Goal: Navigation & Orientation: Find specific page/section

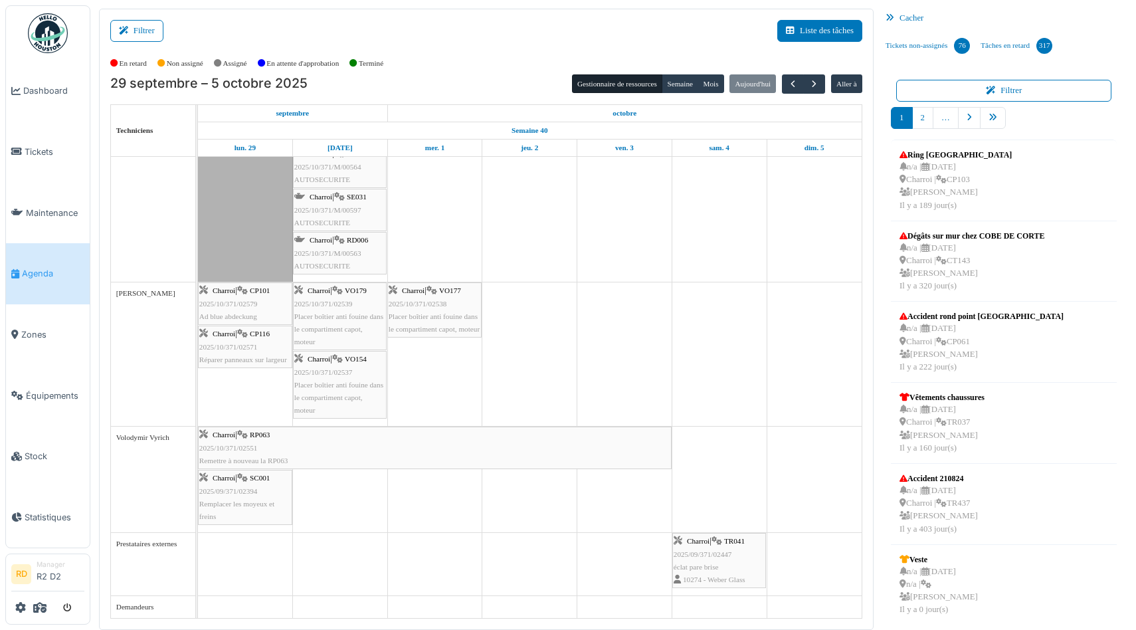
scroll to position [1, 0]
click at [40, 608] on icon at bounding box center [39, 607] width 13 height 11
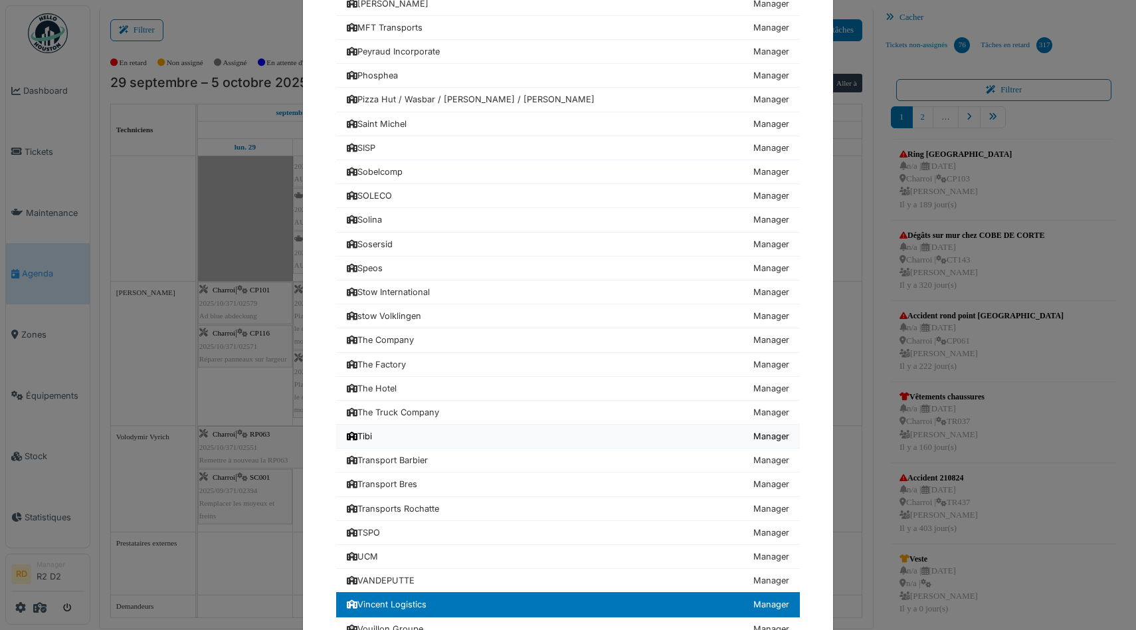
scroll to position [1448, 0]
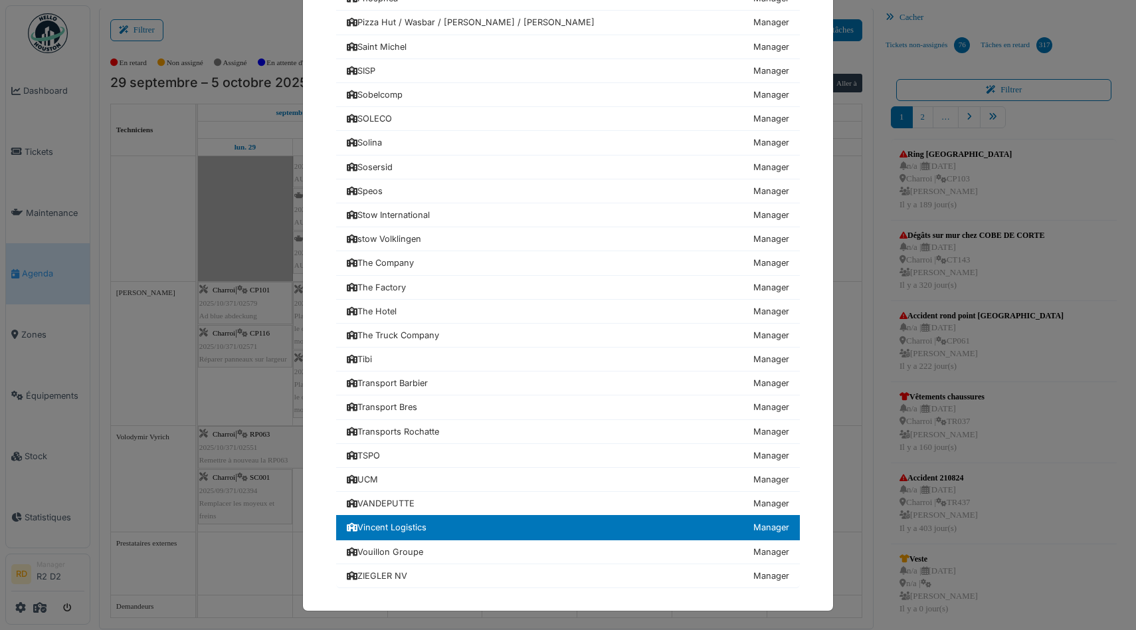
click at [97, 108] on div "Choisissez une société 24hStudio Manager Achouffe Manager AGC Technovation Cent…" at bounding box center [568, 315] width 1136 height 630
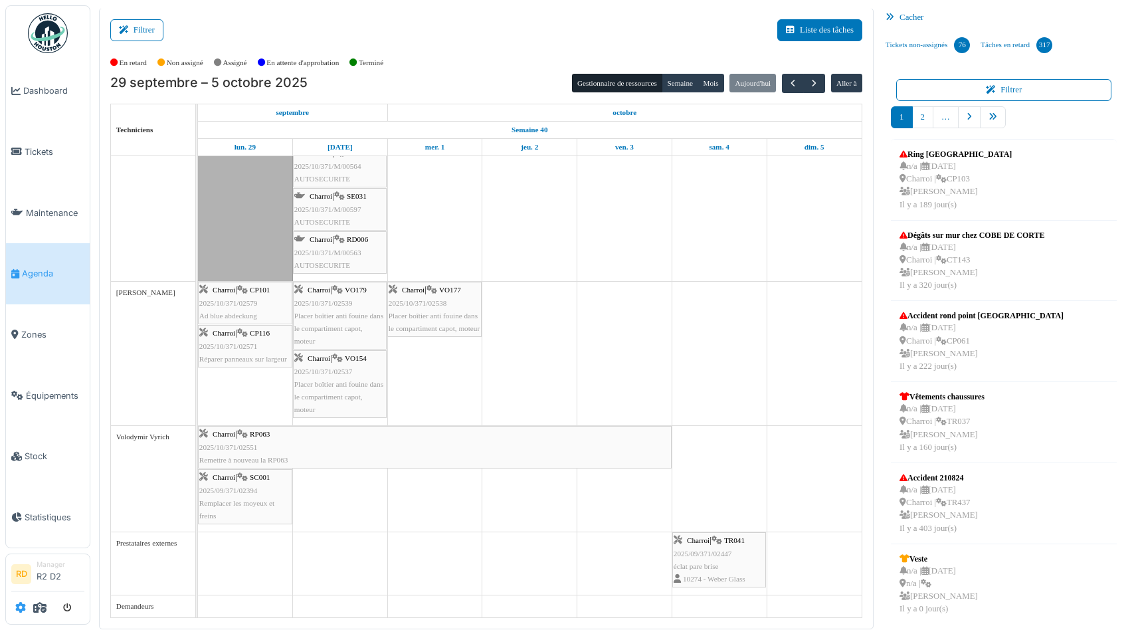
click at [22, 608] on icon at bounding box center [20, 607] width 11 height 11
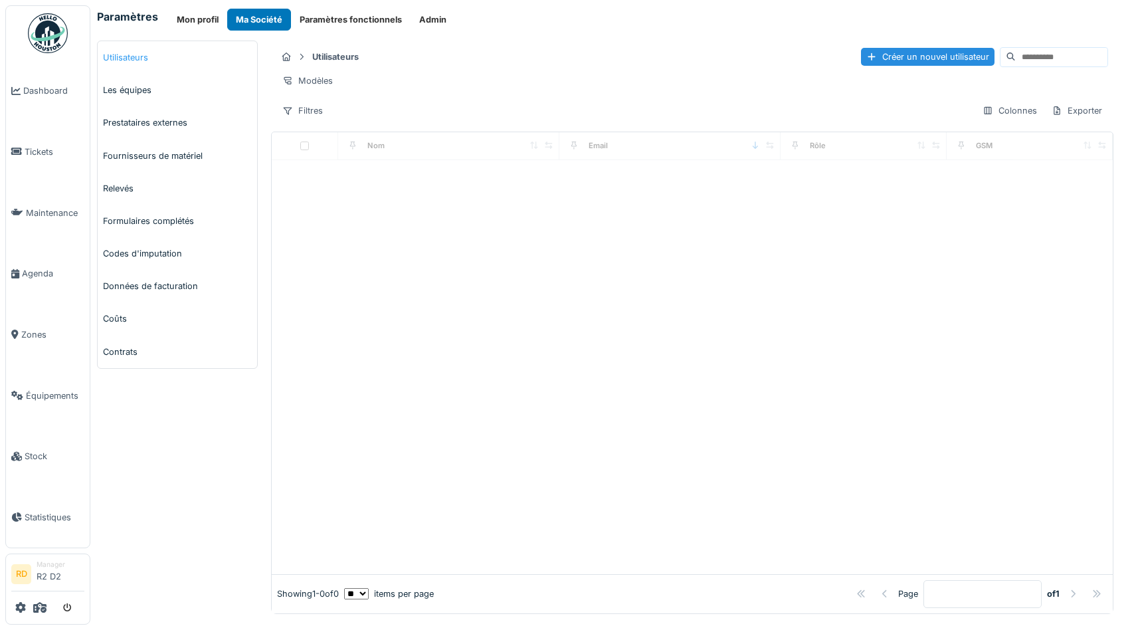
click at [136, 61] on link "Utilisateurs" at bounding box center [177, 57] width 159 height 33
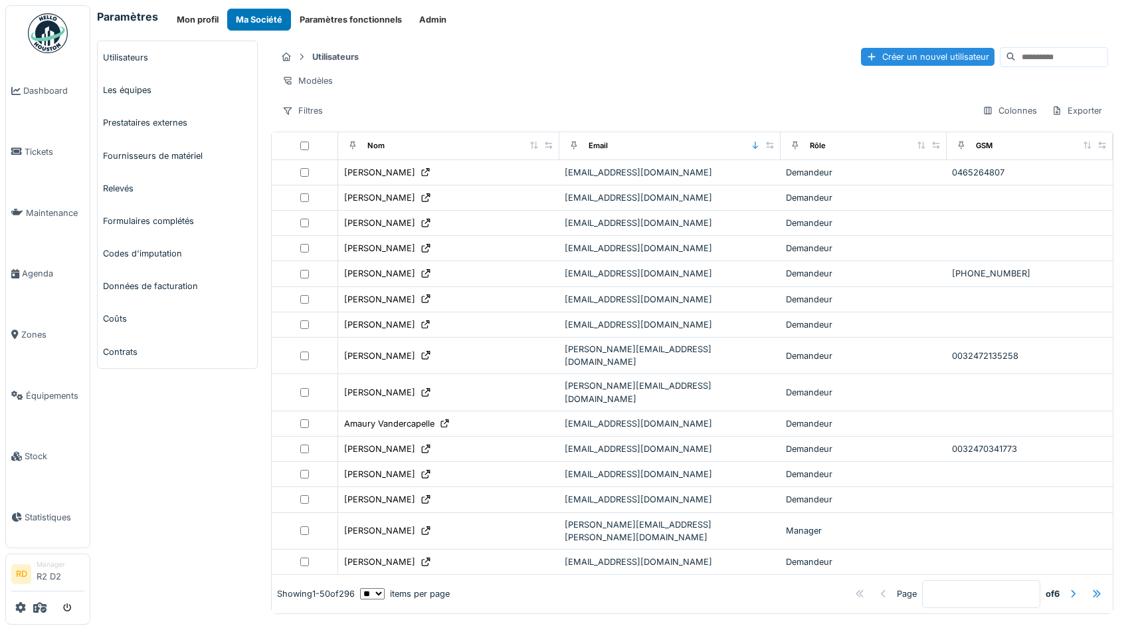
click at [1034, 56] on input at bounding box center [1061, 57] width 92 height 19
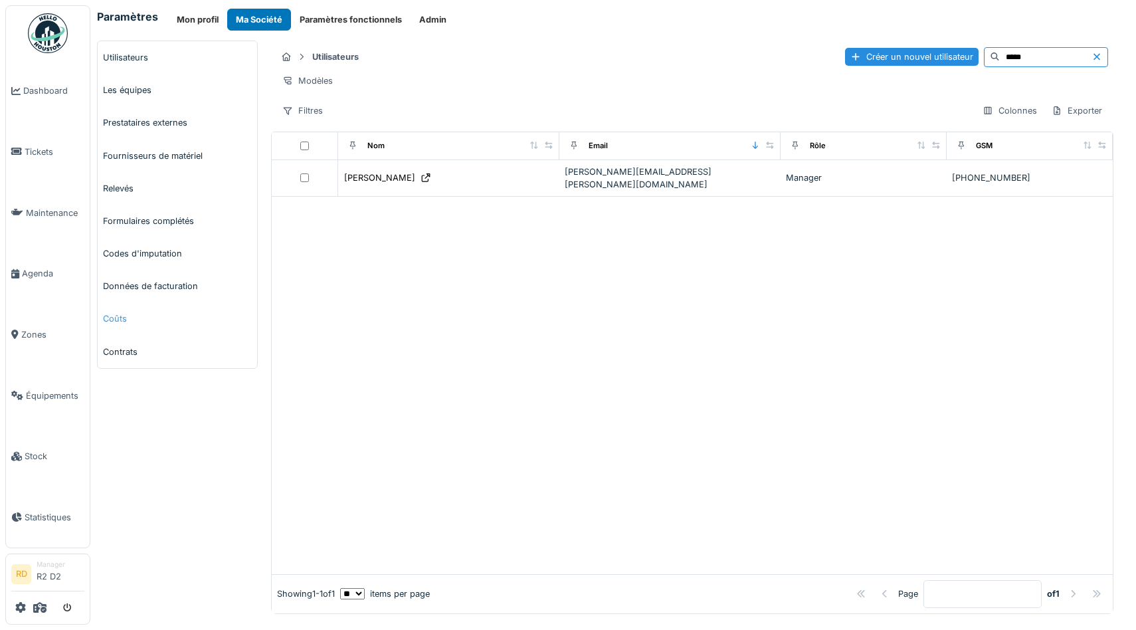
type input "*****"
click at [113, 313] on link "Coûts" at bounding box center [177, 318] width 159 height 33
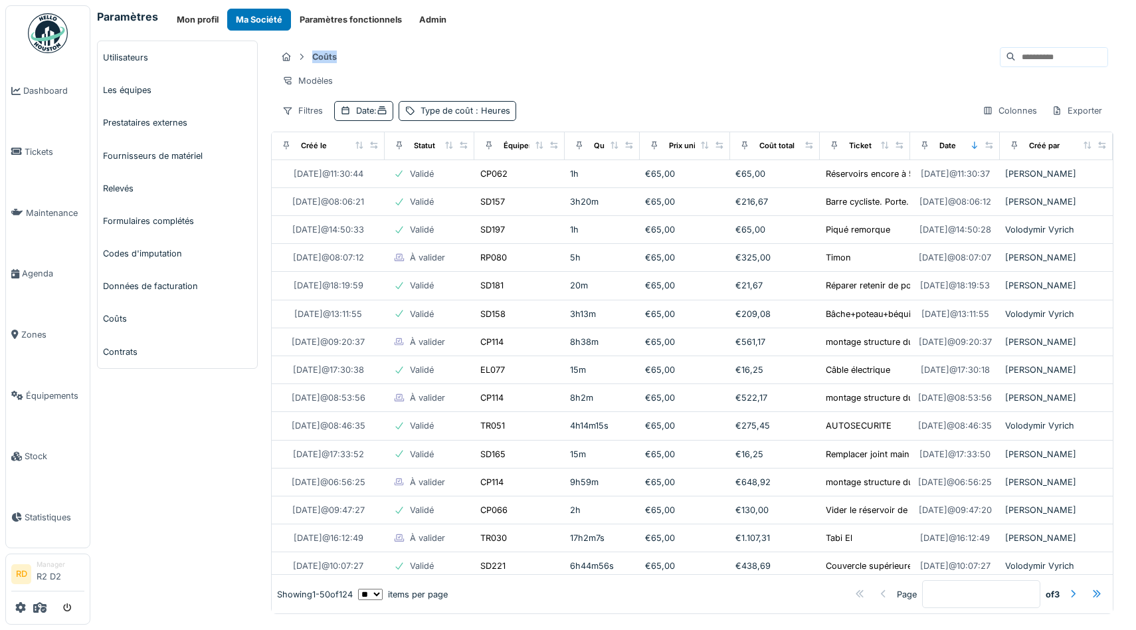
drag, startPoint x: 711, startPoint y: 35, endPoint x: 725, endPoint y: 37, distance: 14.1
click at [725, 37] on div "Paramètres Mon profil Ma Société Paramètres fonctionnels Admin Utilisateurs Les…" at bounding box center [612, 315] width 1045 height 630
